Goal: Transaction & Acquisition: Subscribe to service/newsletter

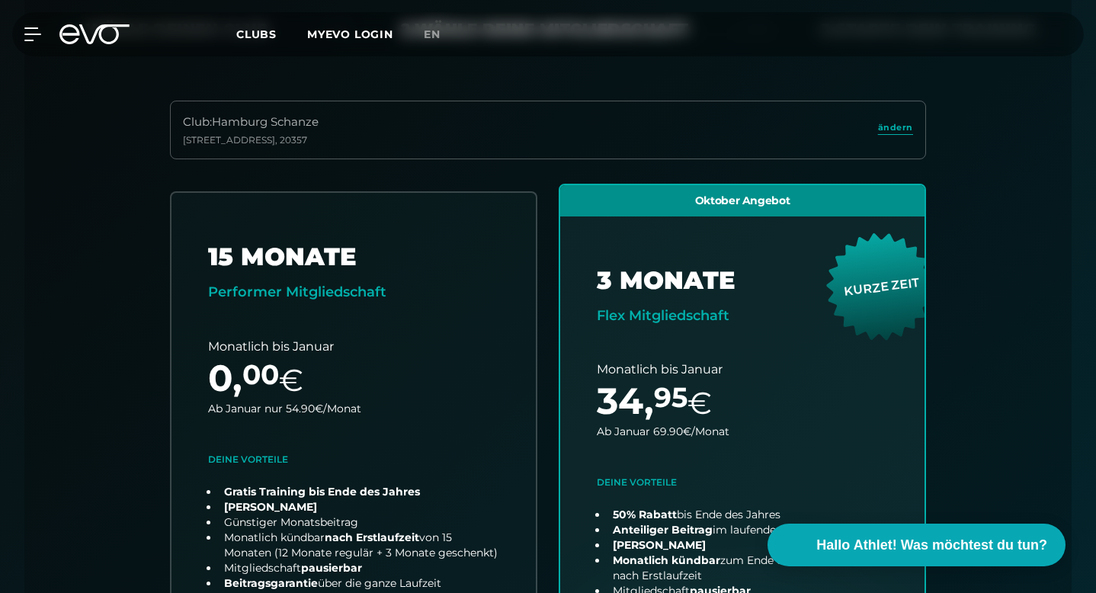
scroll to position [441, 0]
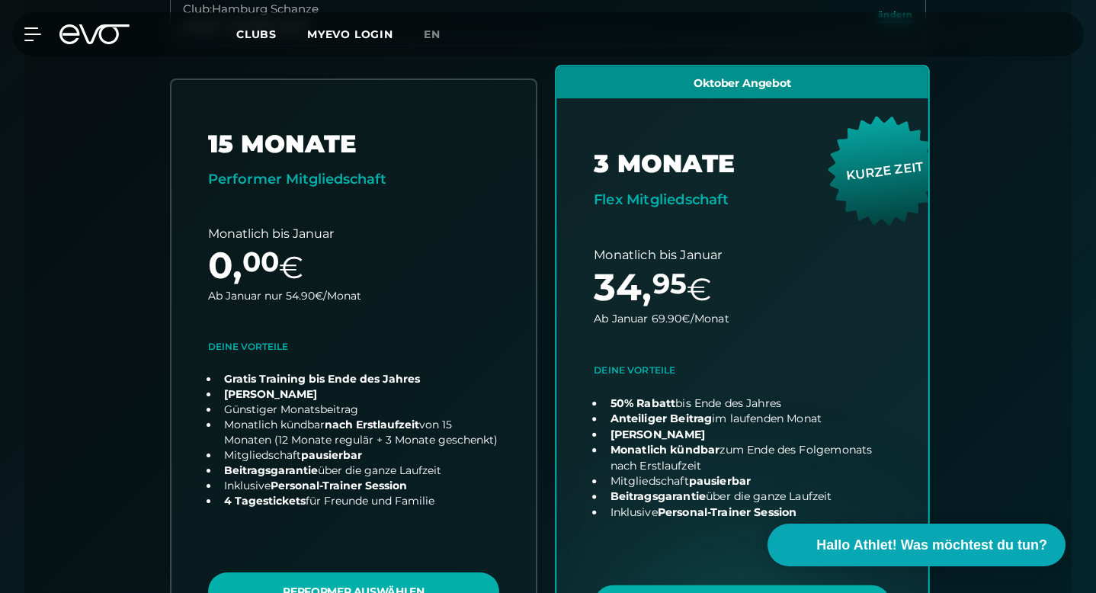
scroll to position [549, 0]
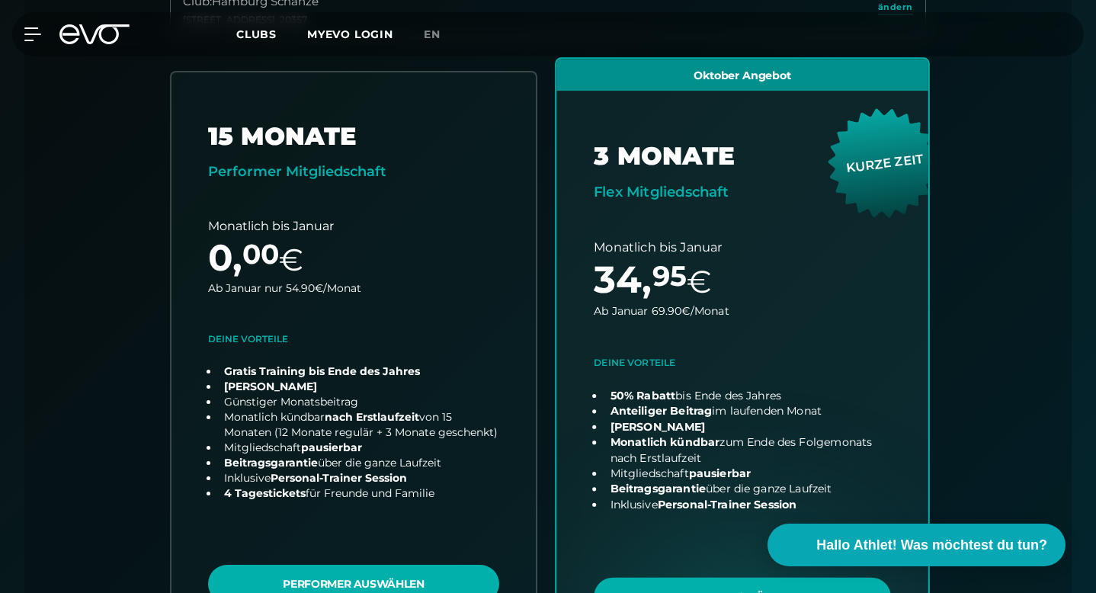
click at [683, 531] on link "choose plan" at bounding box center [743, 359] width 372 height 600
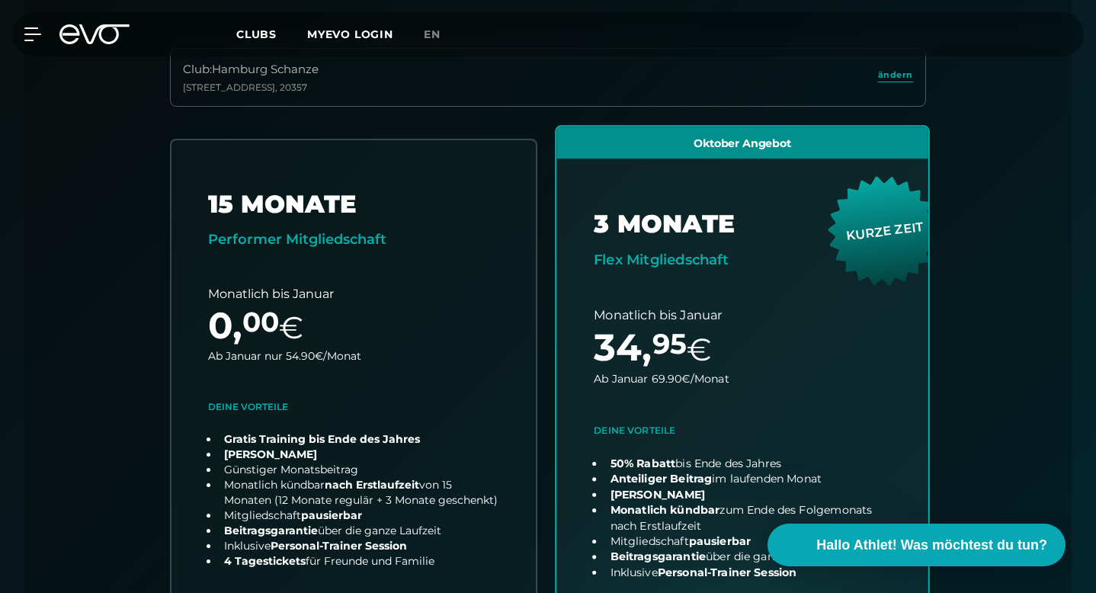
scroll to position [582, 0]
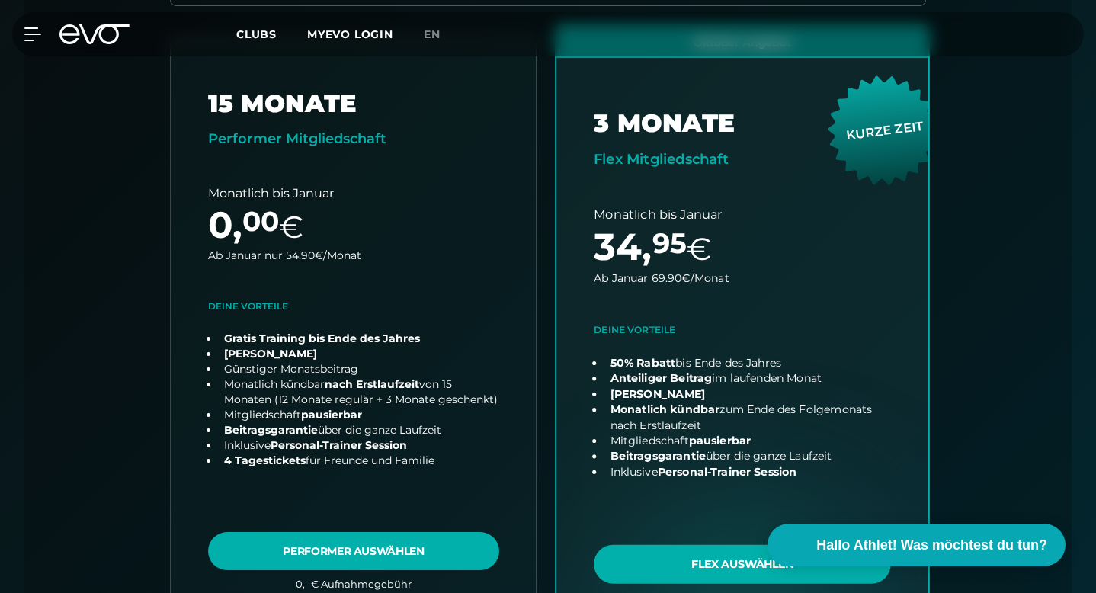
click at [714, 487] on link "choose plan" at bounding box center [743, 326] width 372 height 600
